Goal: Information Seeking & Learning: Learn about a topic

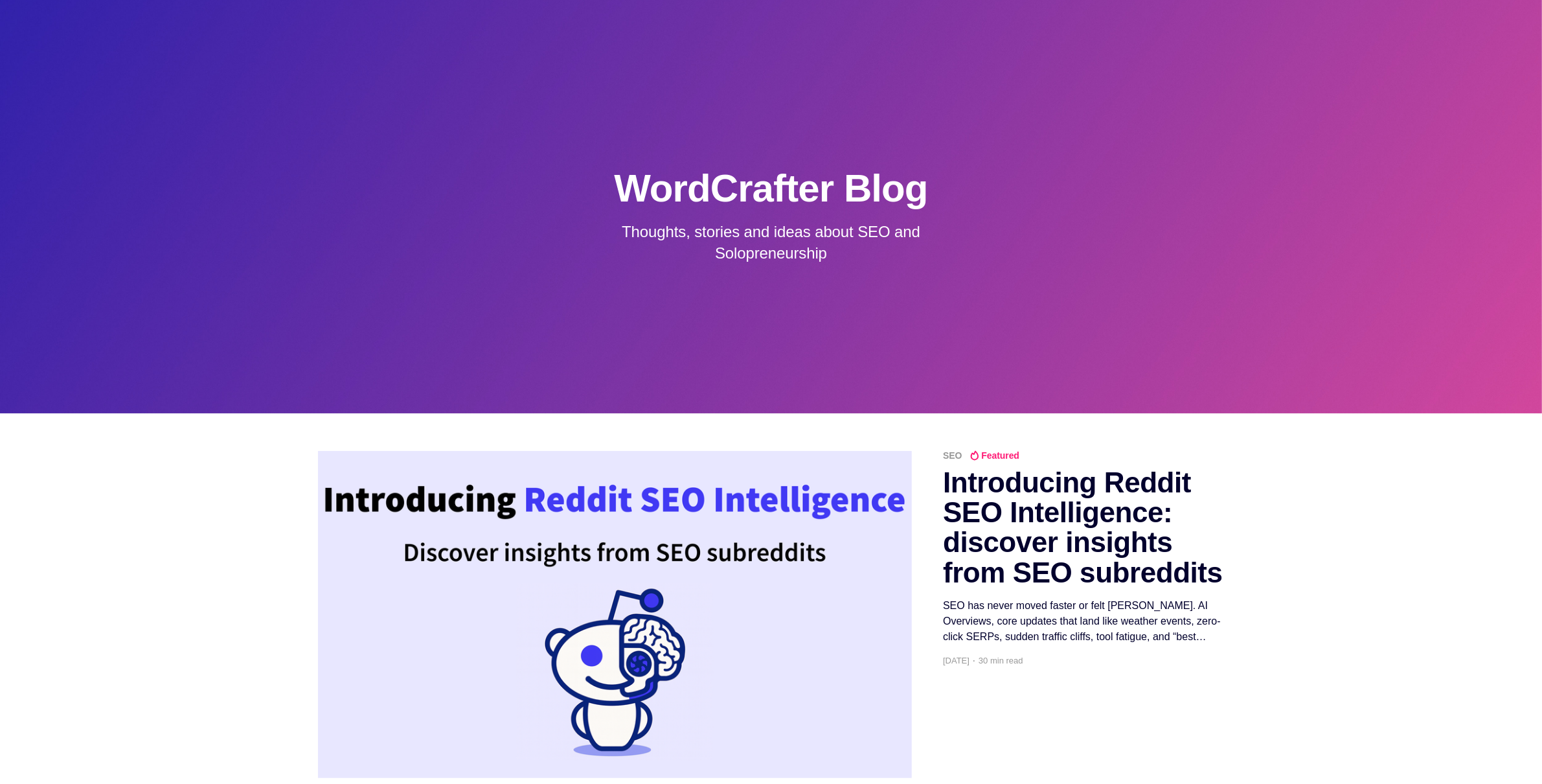
scroll to position [17, 0]
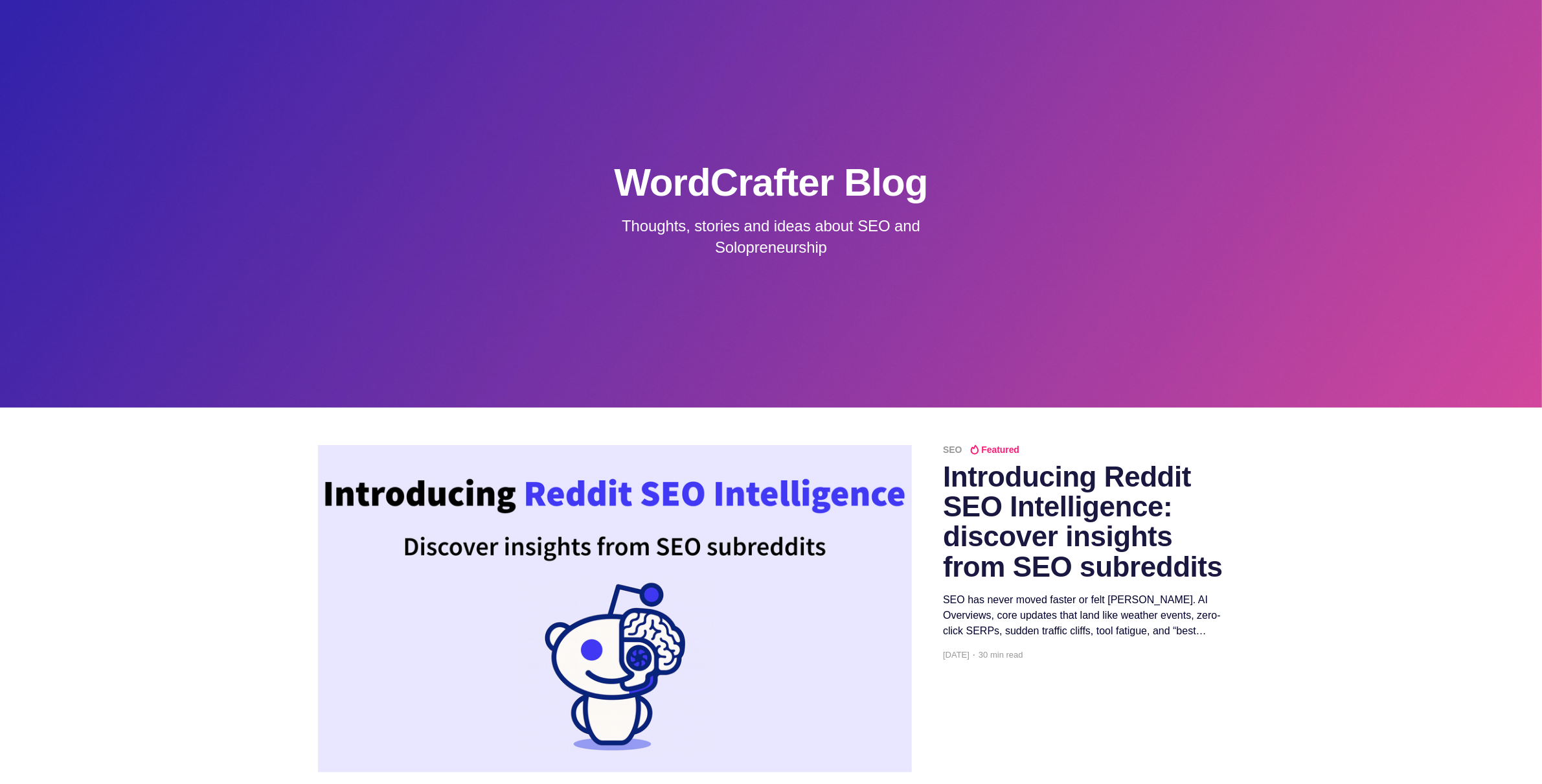
click at [1020, 518] on h2 "Introducing Reddit SEO Intelligence: discover insights from SEO subreddits" at bounding box center [1083, 521] width 281 height 119
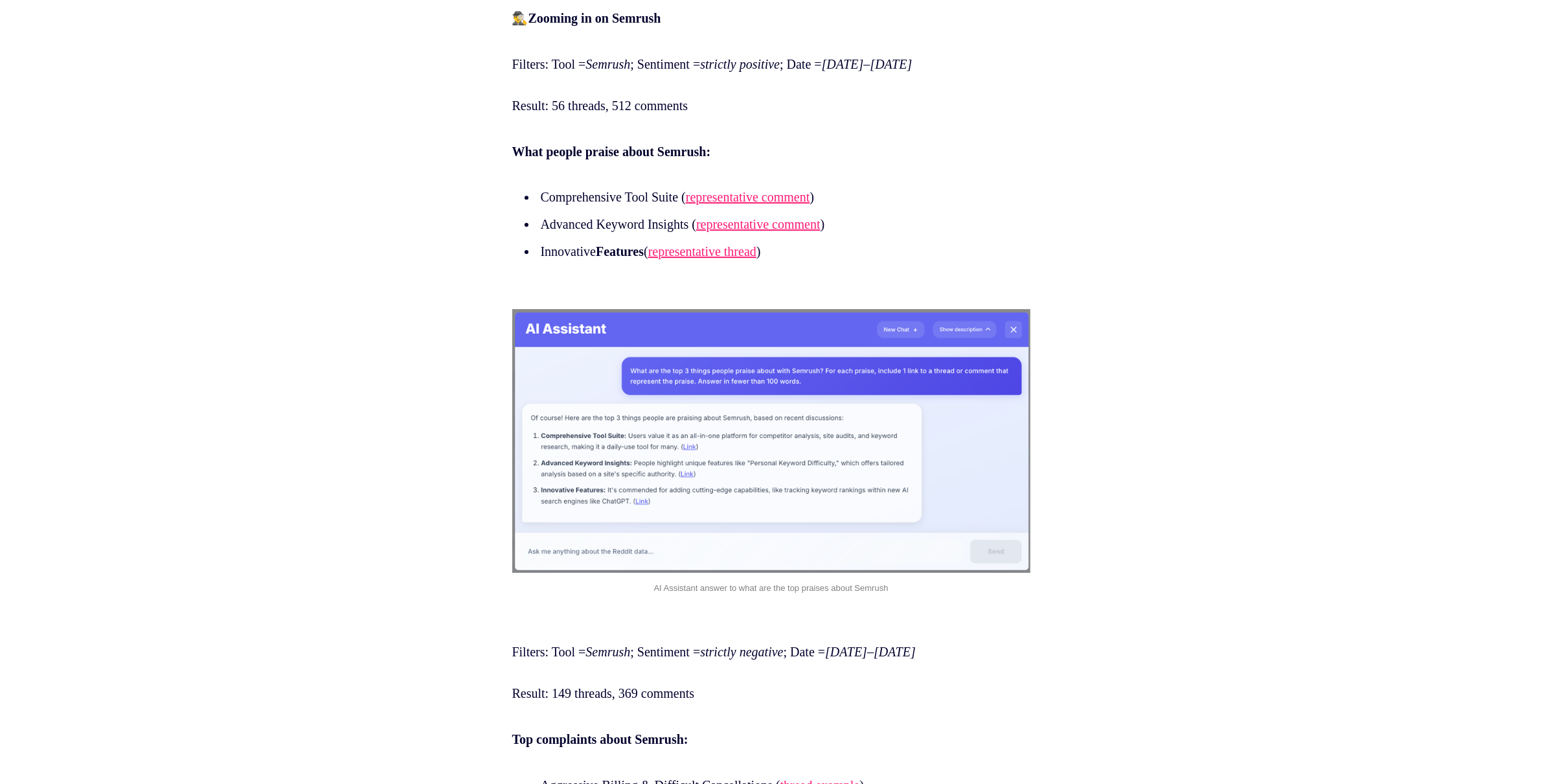
scroll to position [11378, 0]
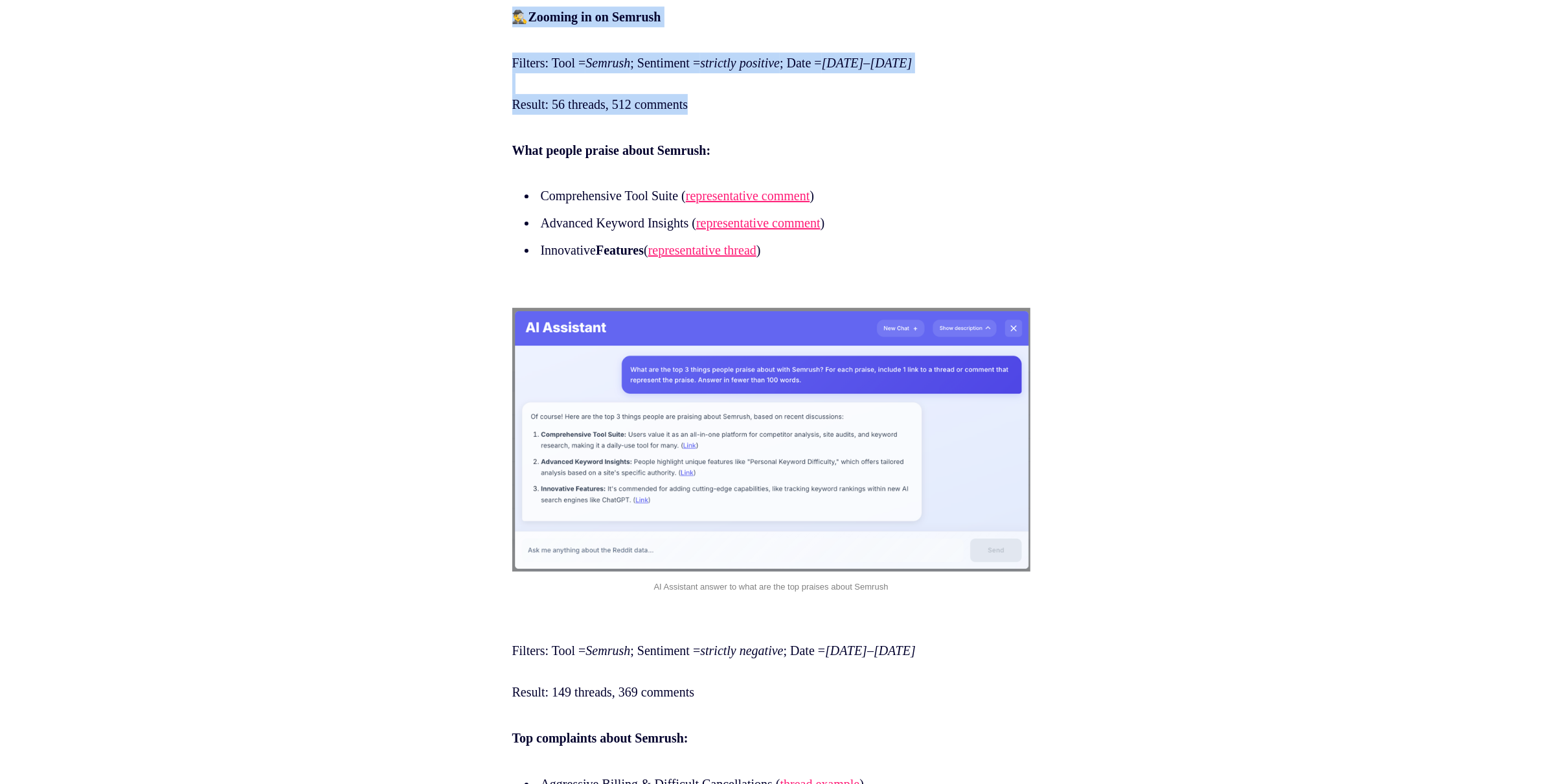
drag, startPoint x: 715, startPoint y: 297, endPoint x: 510, endPoint y: 206, distance: 224.3
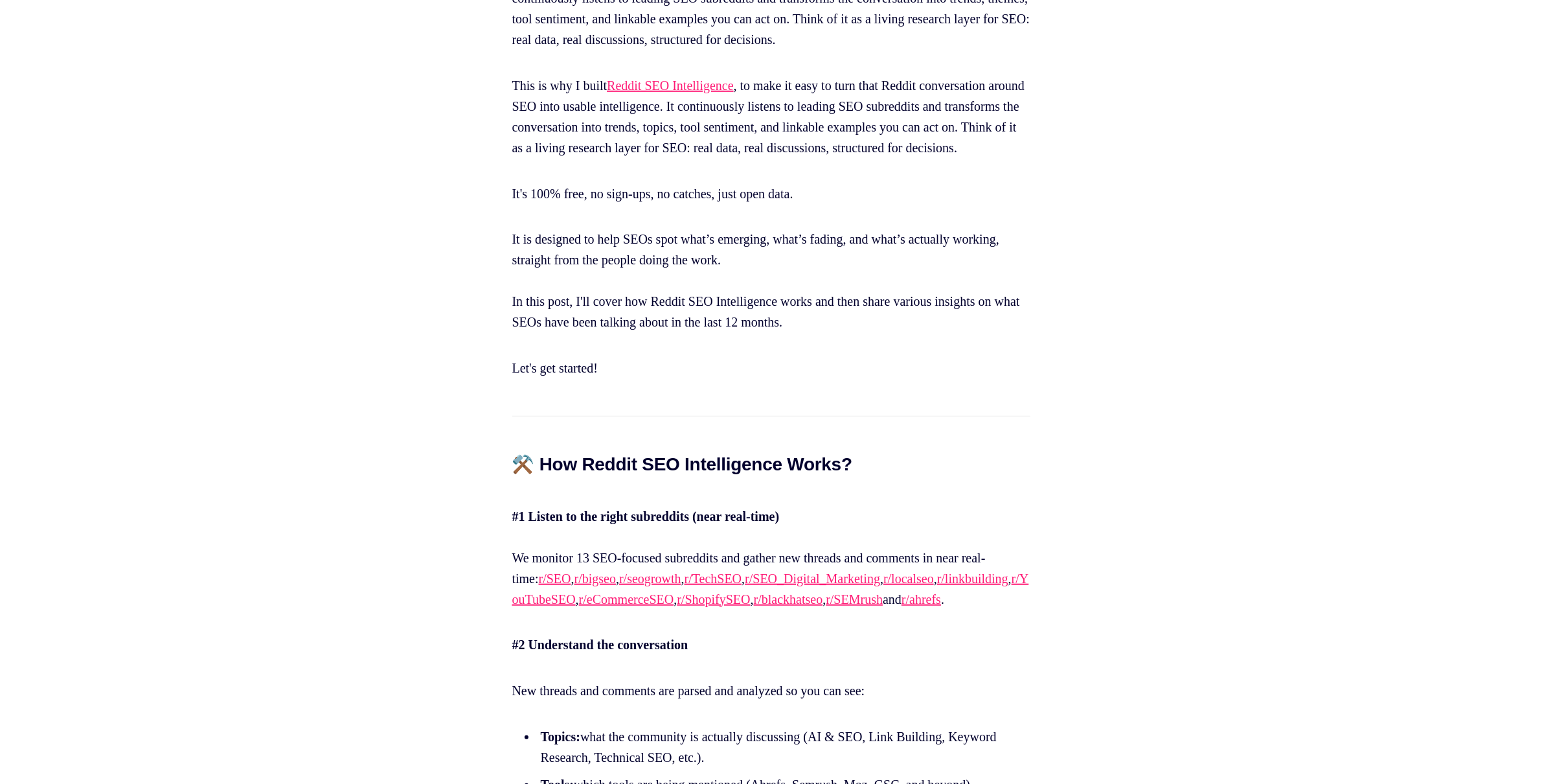
scroll to position [0, 0]
